Goal: Information Seeking & Learning: Learn about a topic

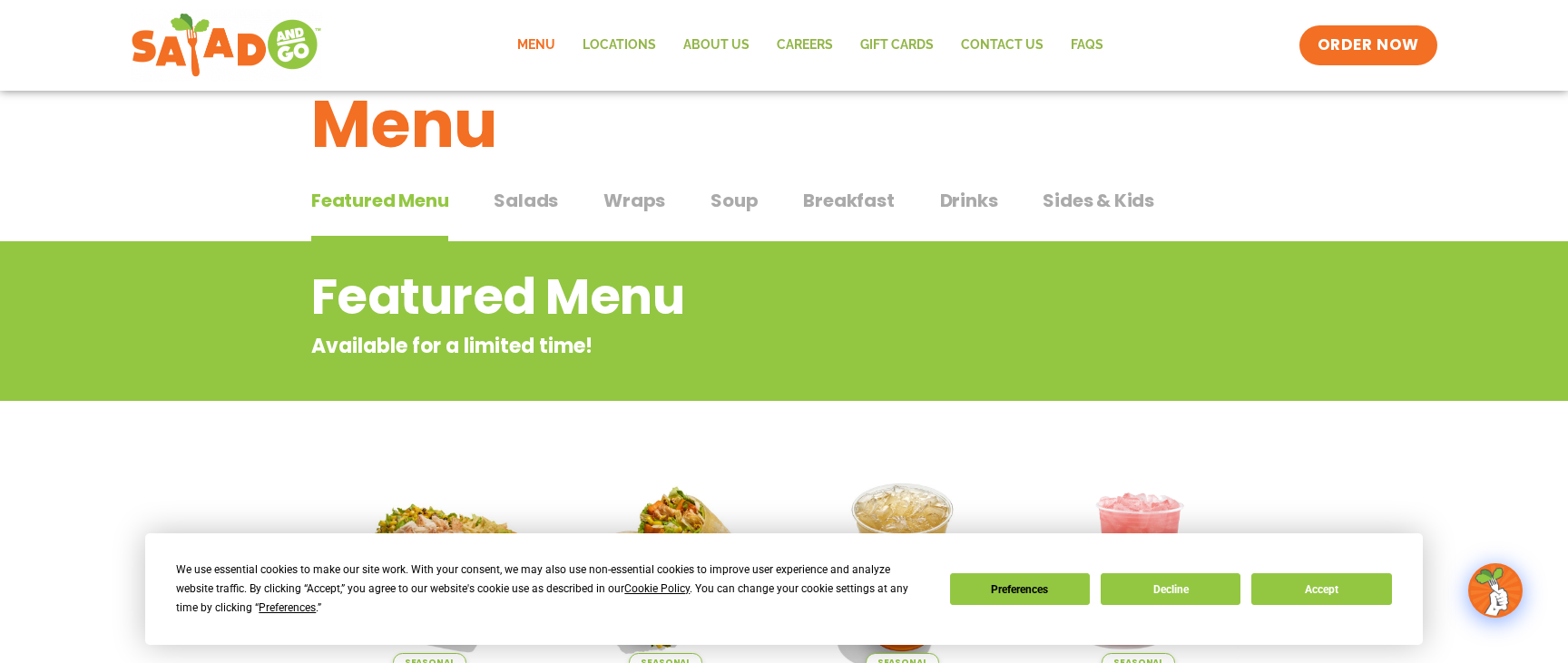
scroll to position [14, 0]
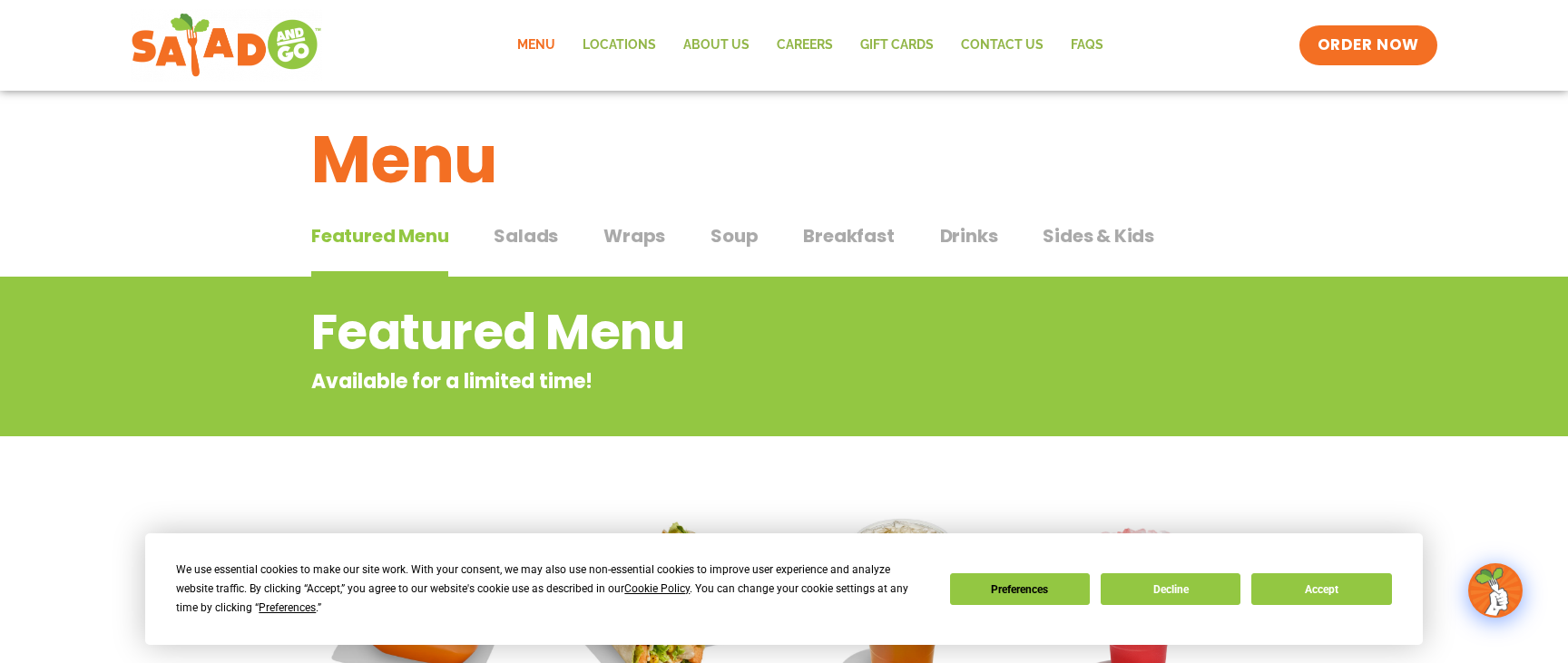
click at [545, 238] on span "Salads" at bounding box center [526, 236] width 65 height 28
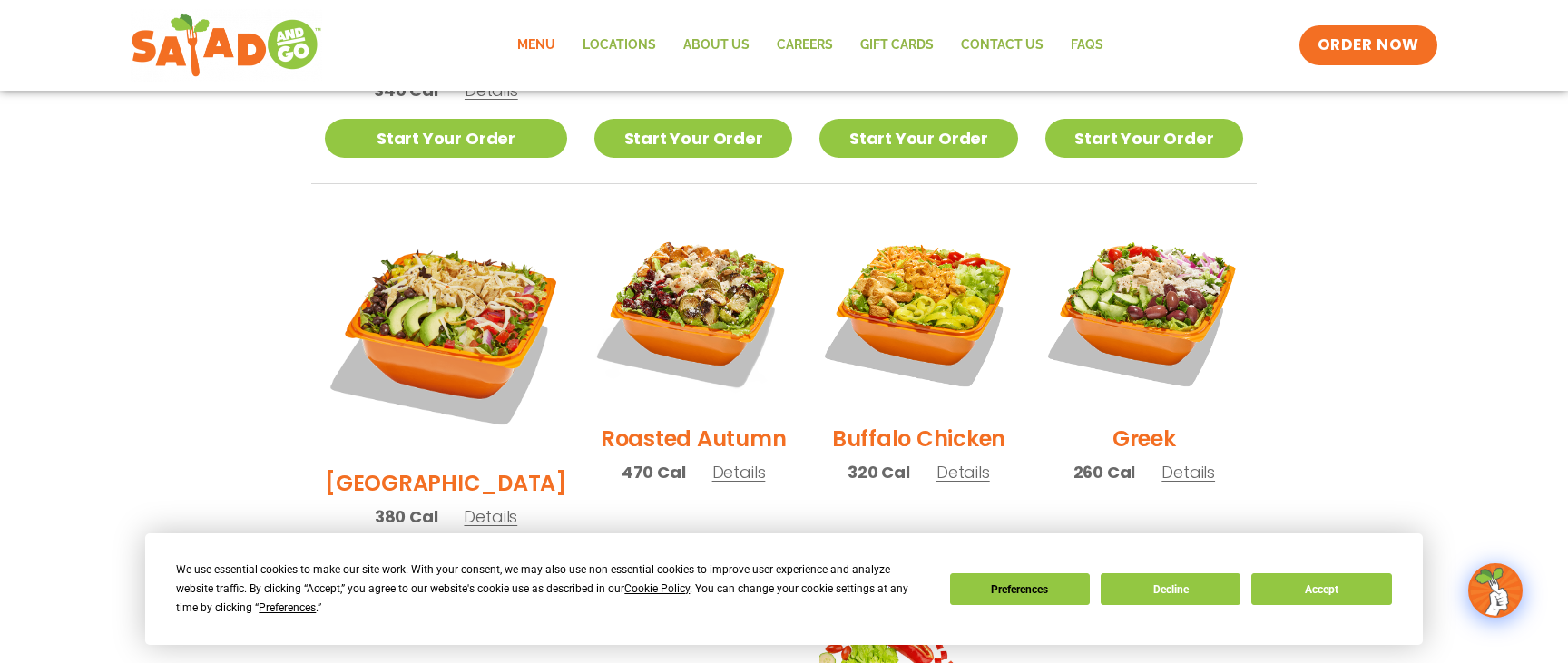
scroll to position [508, 0]
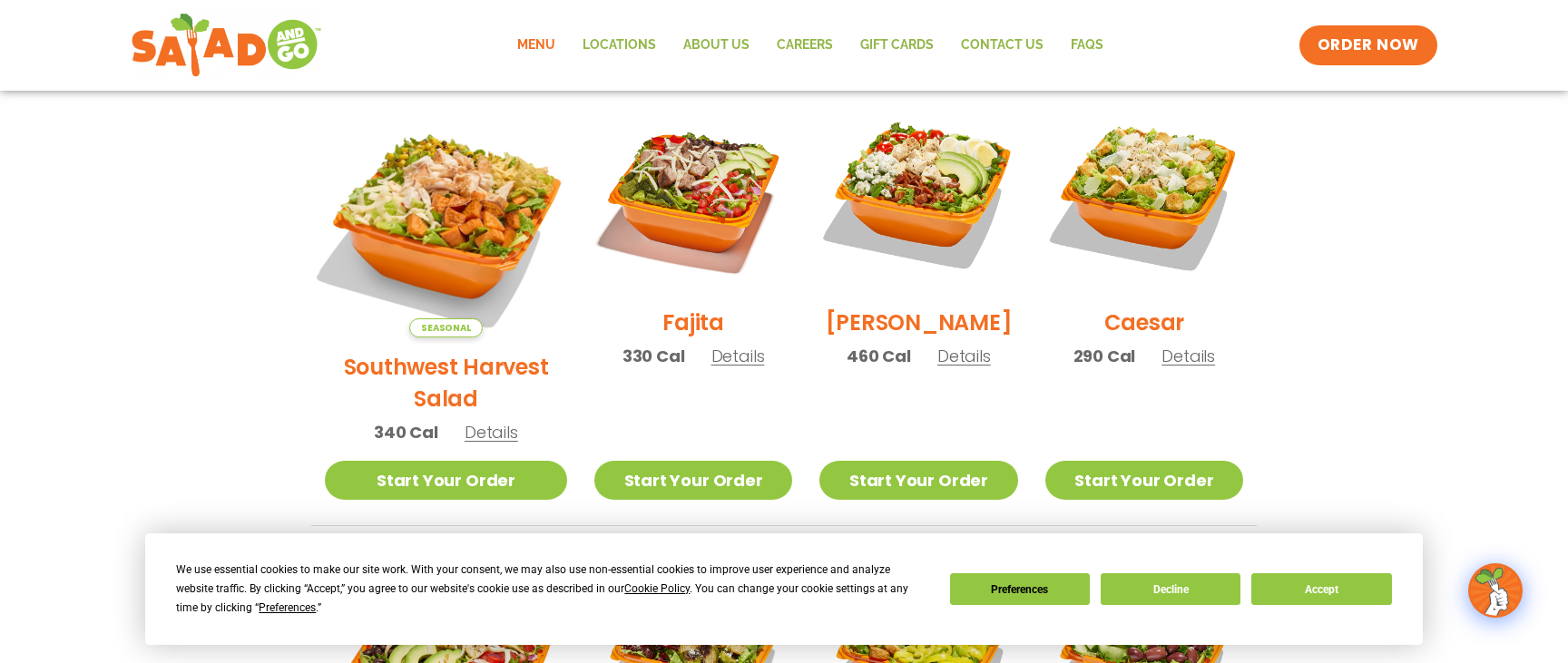
click at [443, 197] on img at bounding box center [446, 217] width 284 height 284
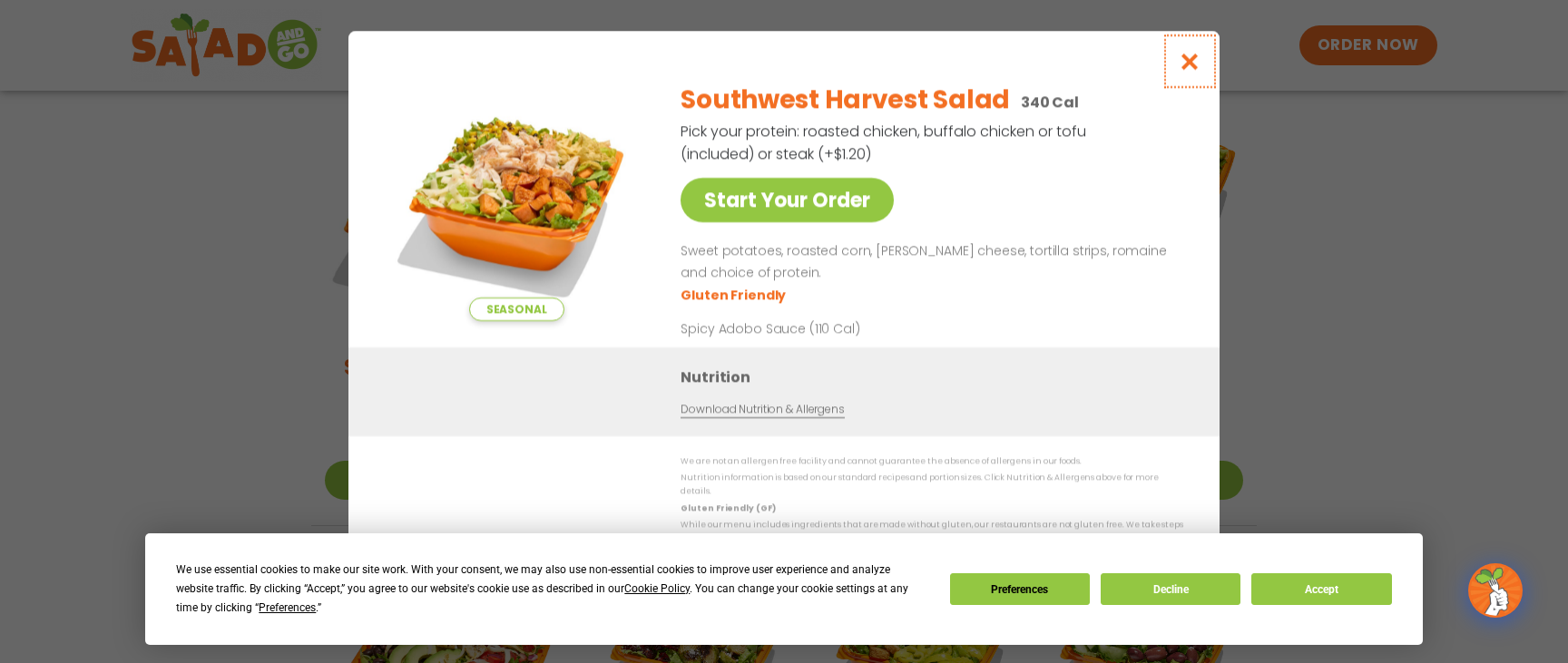
click at [1195, 66] on icon "Close modal" at bounding box center [1190, 61] width 23 height 19
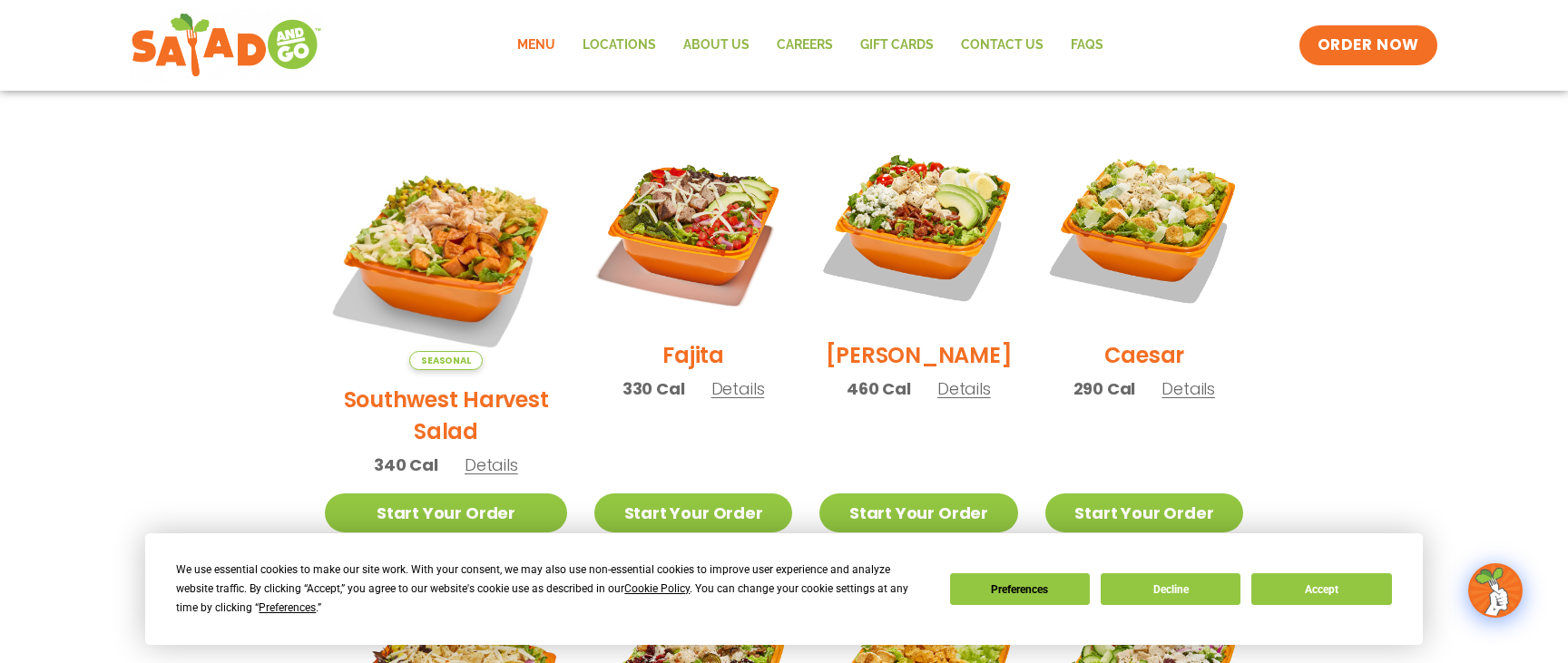
scroll to position [473, 0]
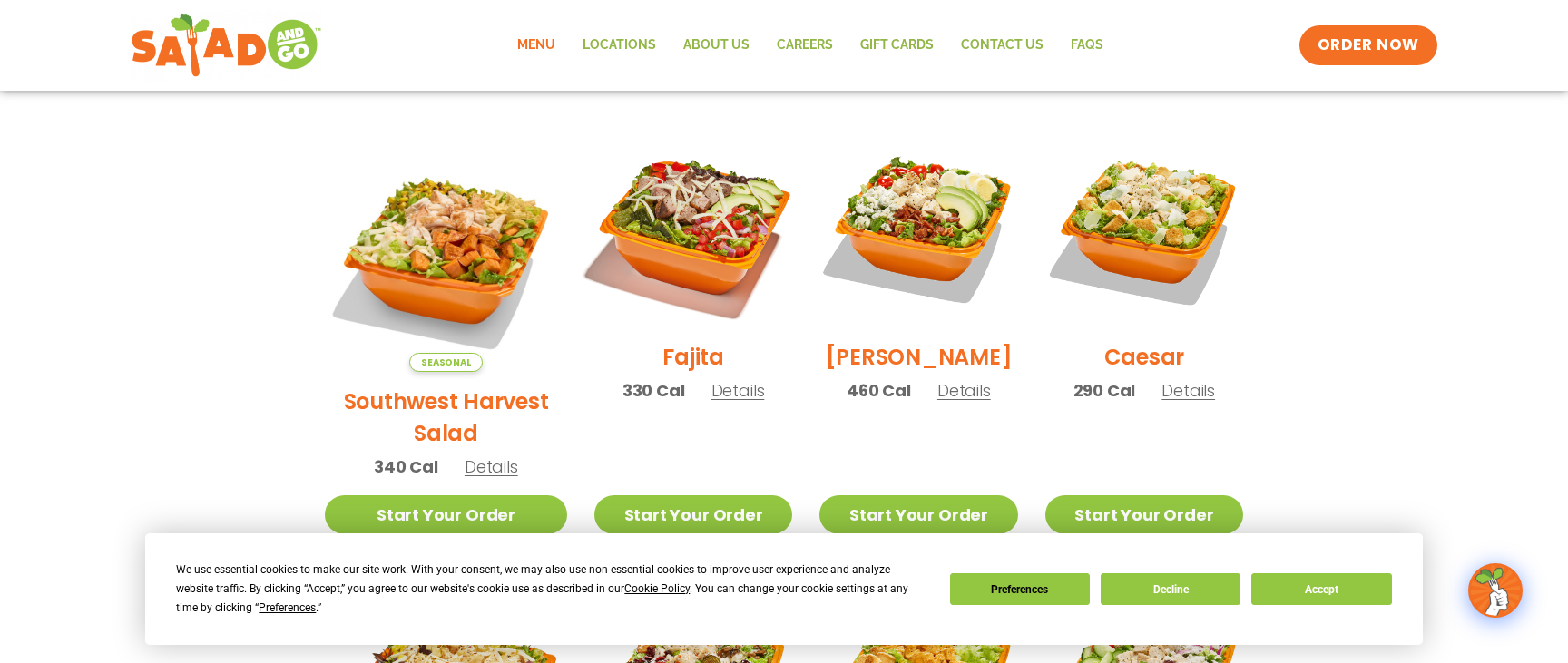
click at [712, 226] on img at bounding box center [693, 229] width 233 height 233
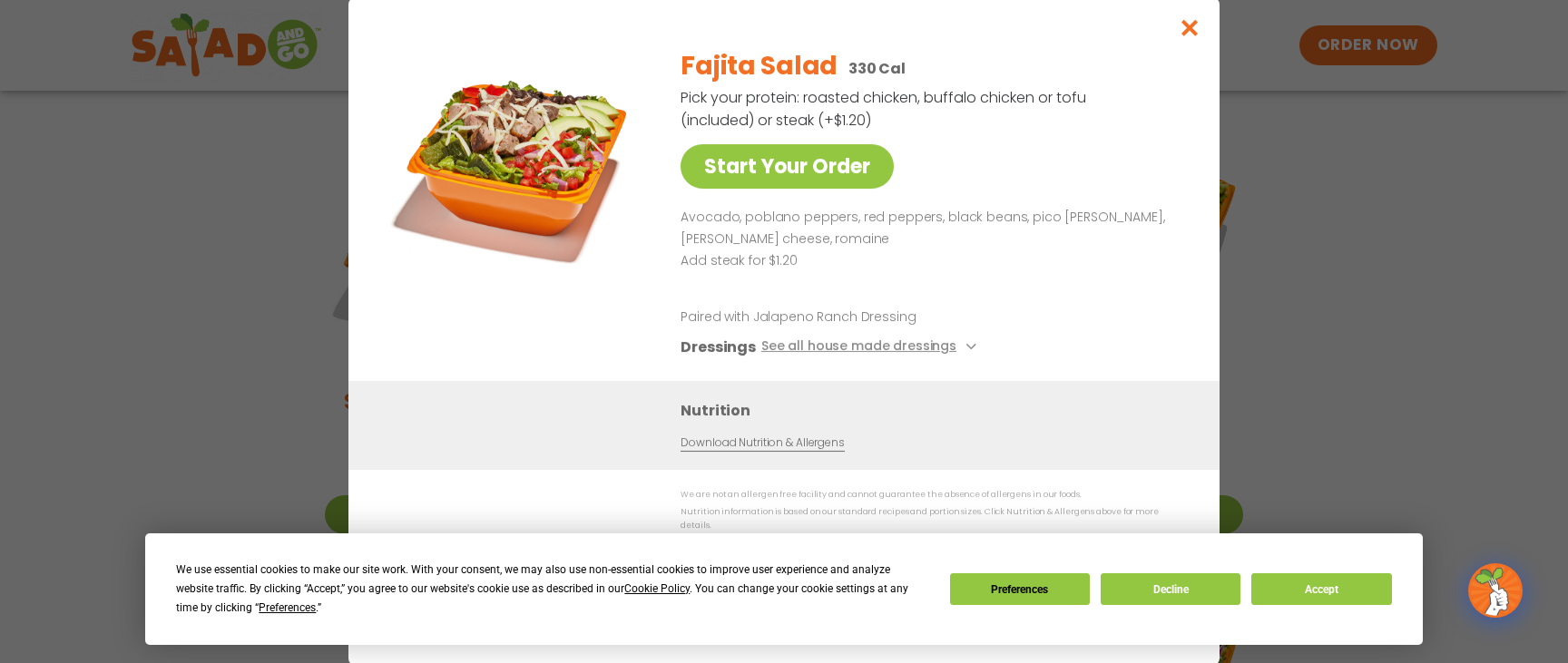
click at [396, 186] on img at bounding box center [516, 160] width 254 height 254
click at [302, 244] on div "Start Your Order Fajita Salad 330 Cal Pick your protein: roasted chicken, buffa…" at bounding box center [784, 331] width 1568 height 663
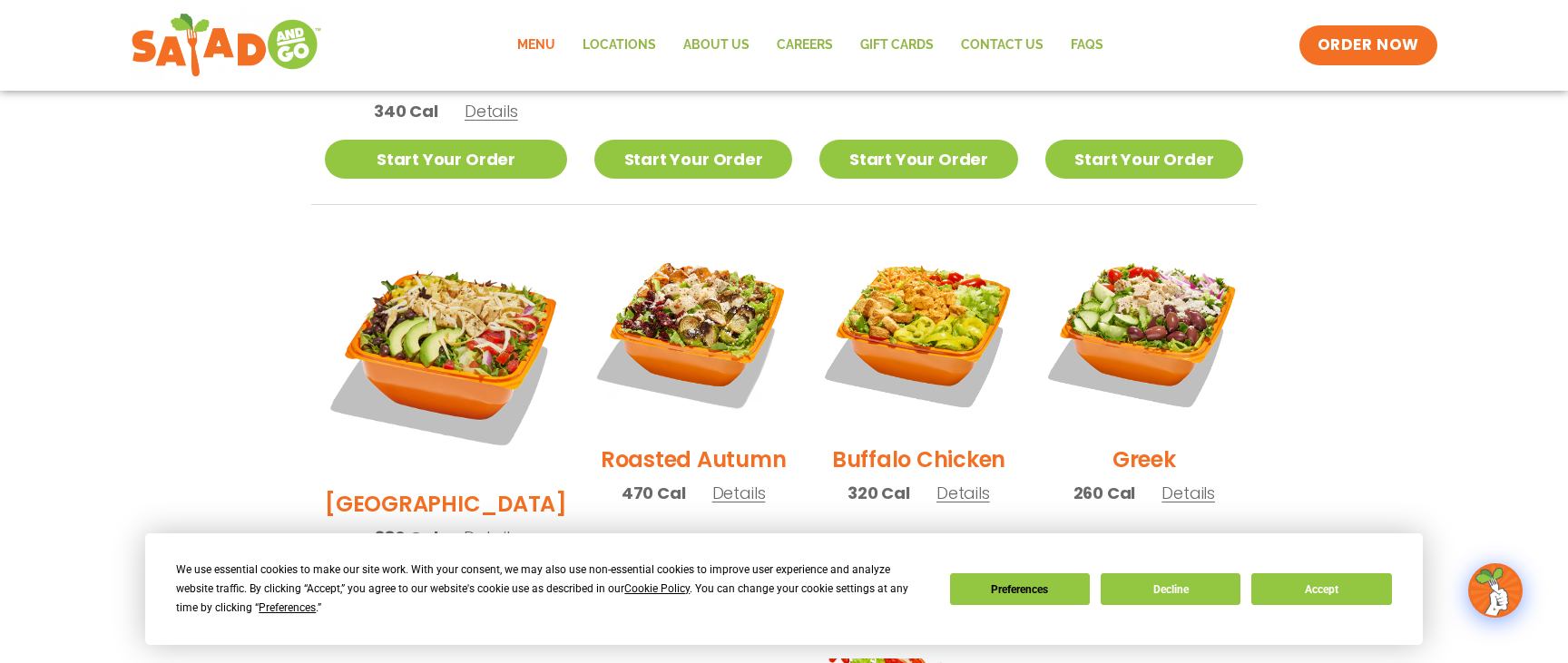
scroll to position [843, 0]
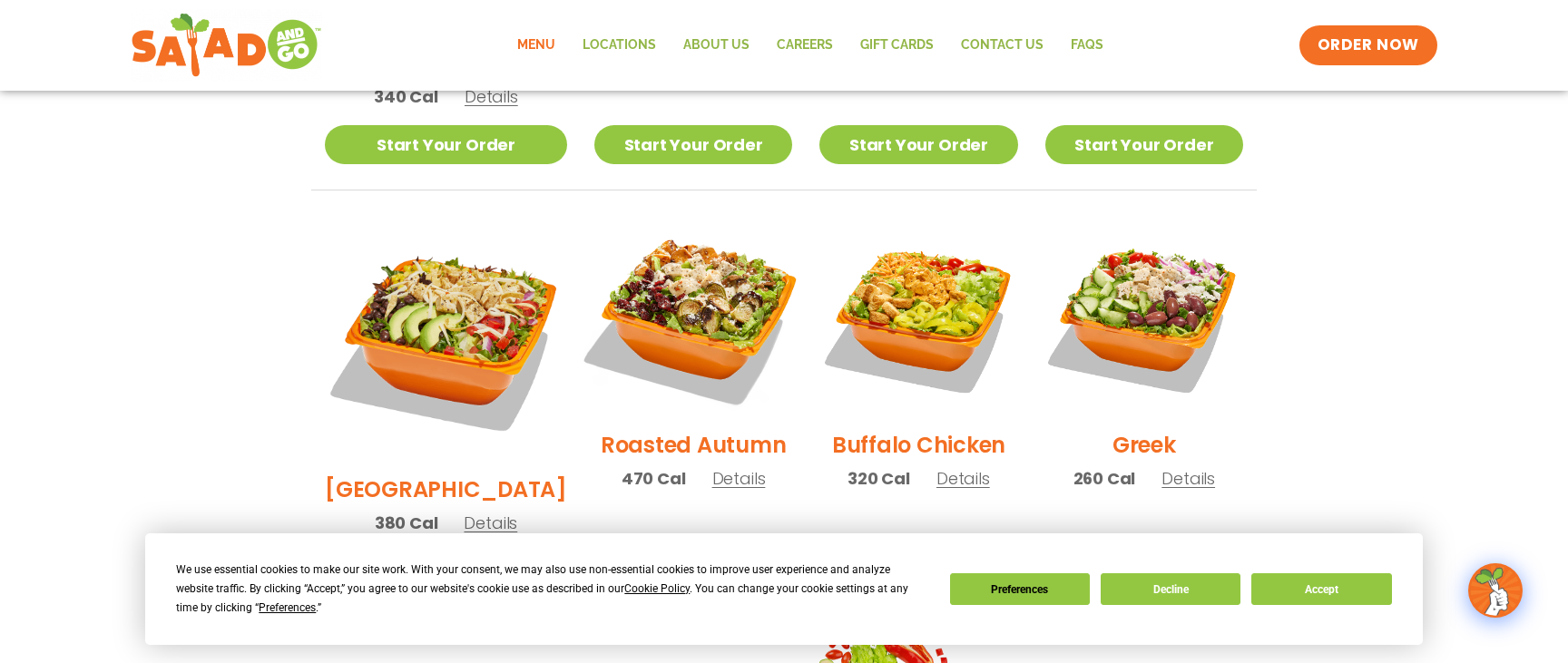
click at [693, 277] on img at bounding box center [693, 317] width 233 height 233
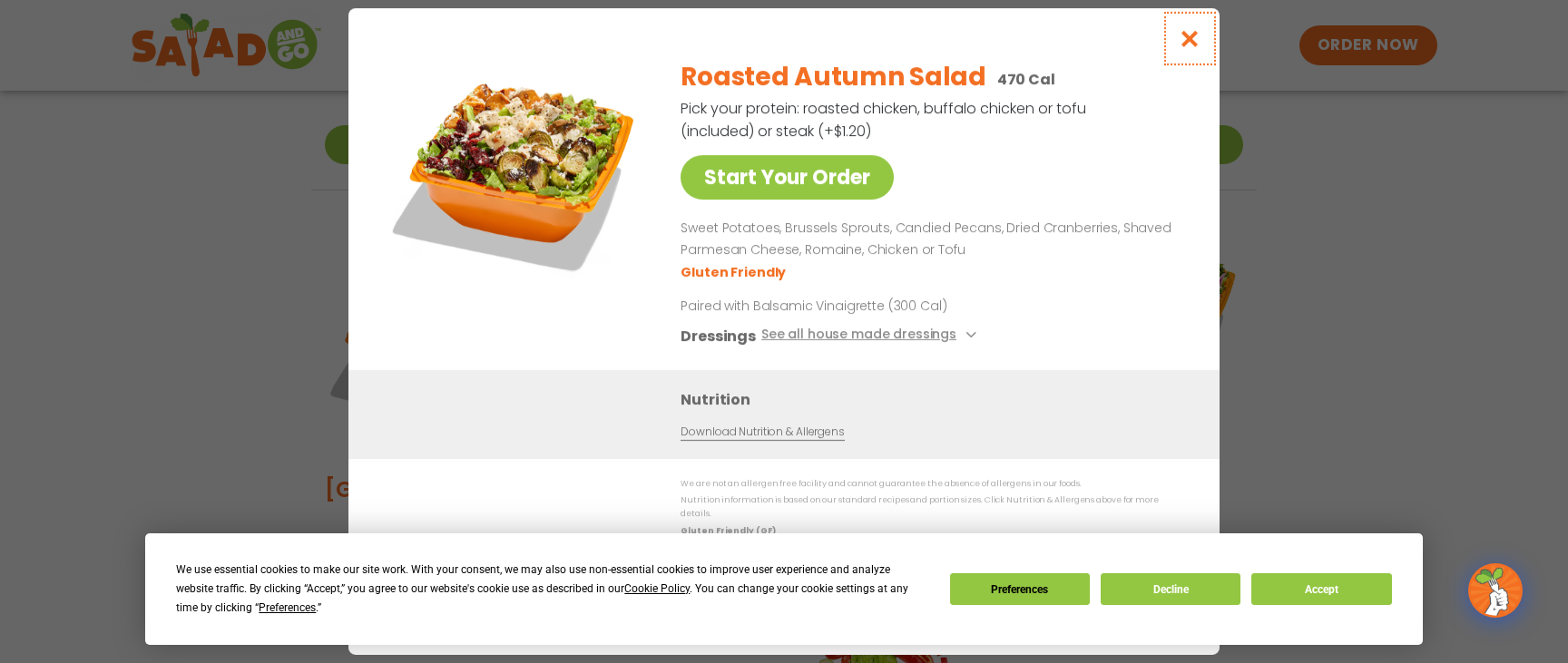
click at [1182, 38] on icon "Close modal" at bounding box center [1190, 38] width 23 height 19
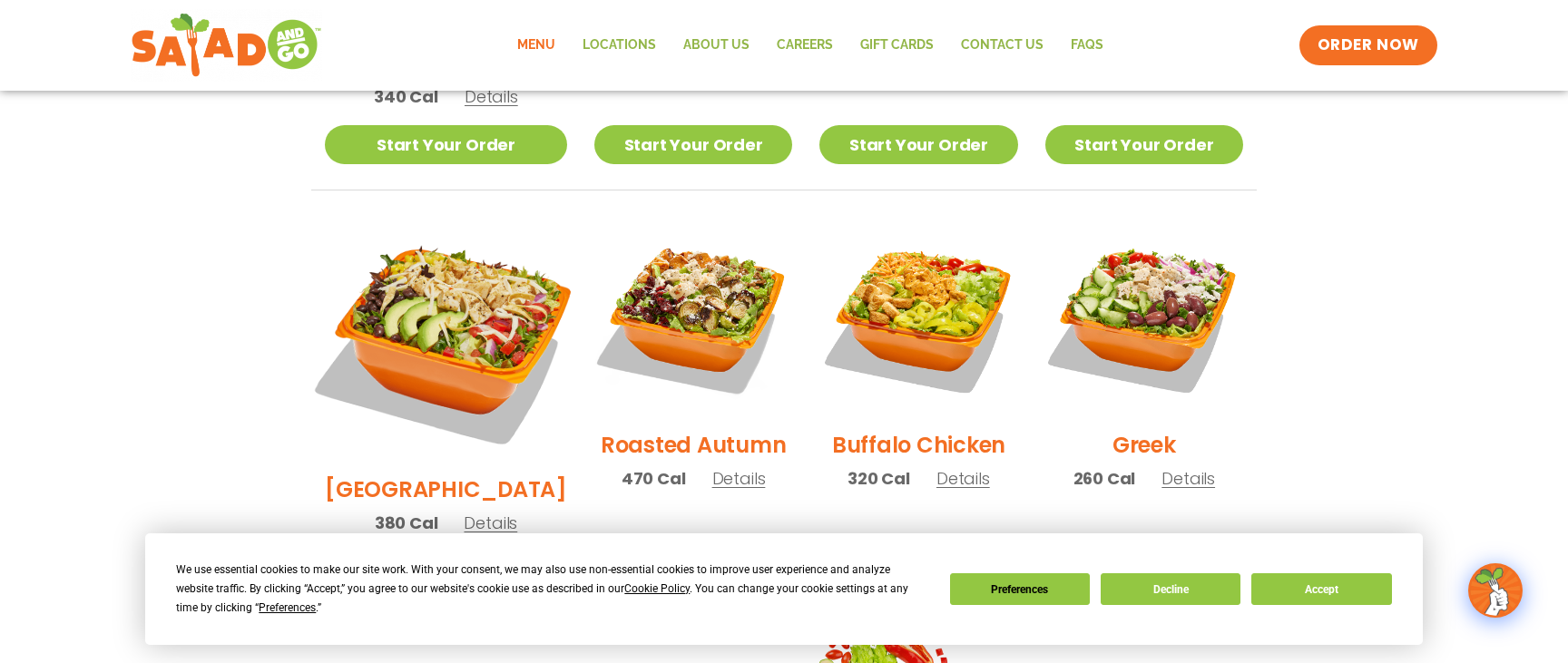
click at [473, 286] on img at bounding box center [446, 339] width 284 height 284
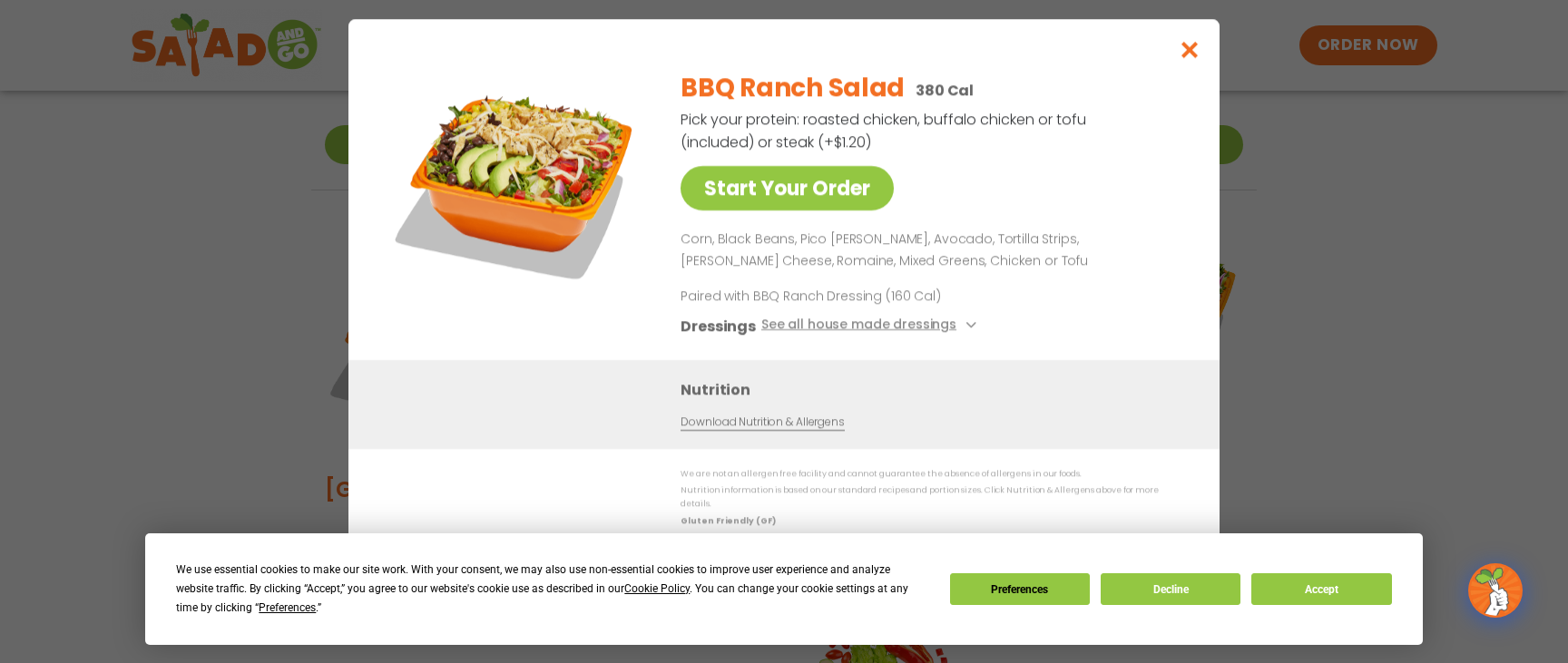
click at [219, 390] on div "Start Your Order BBQ Ranch Salad 380 Cal Pick your protein: roasted chicken, bu…" at bounding box center [784, 331] width 1568 height 663
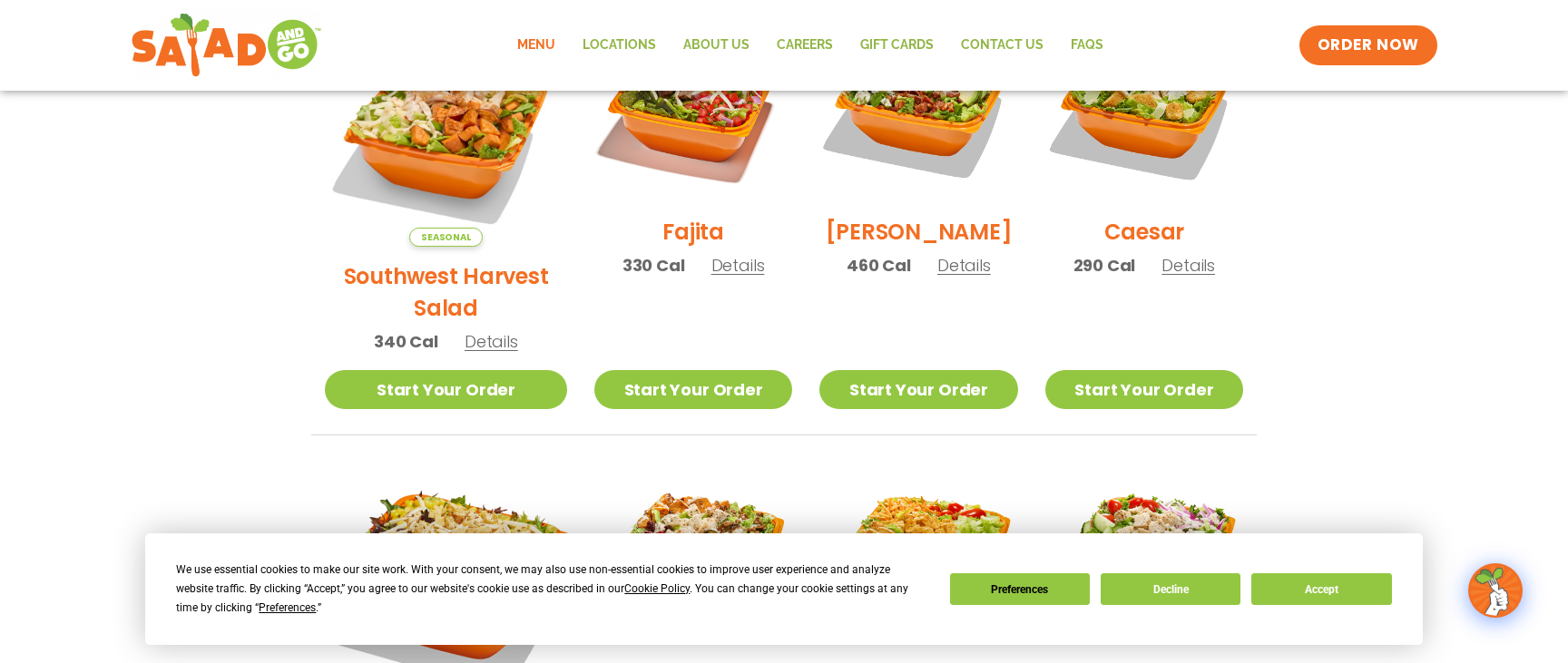
scroll to position [545, 0]
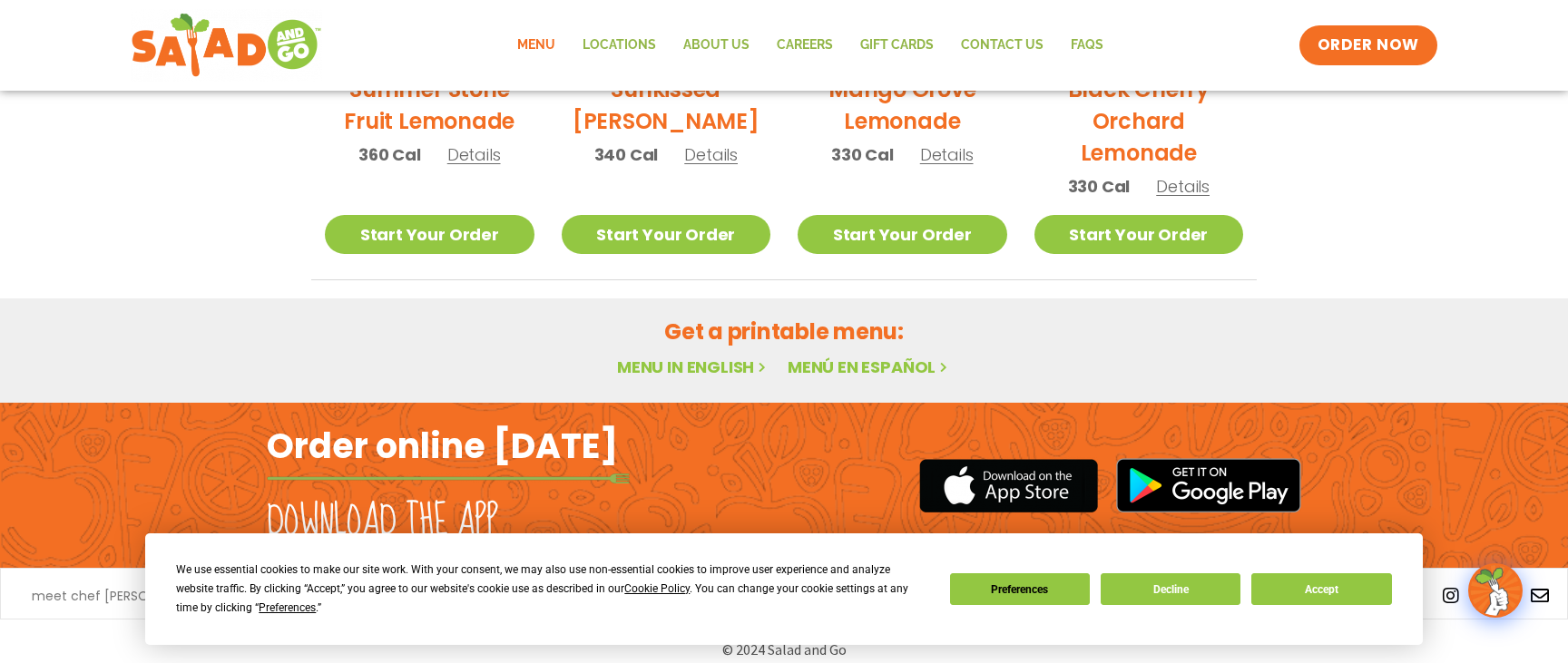
scroll to position [1136, 0]
